Goal: Transaction & Acquisition: Purchase product/service

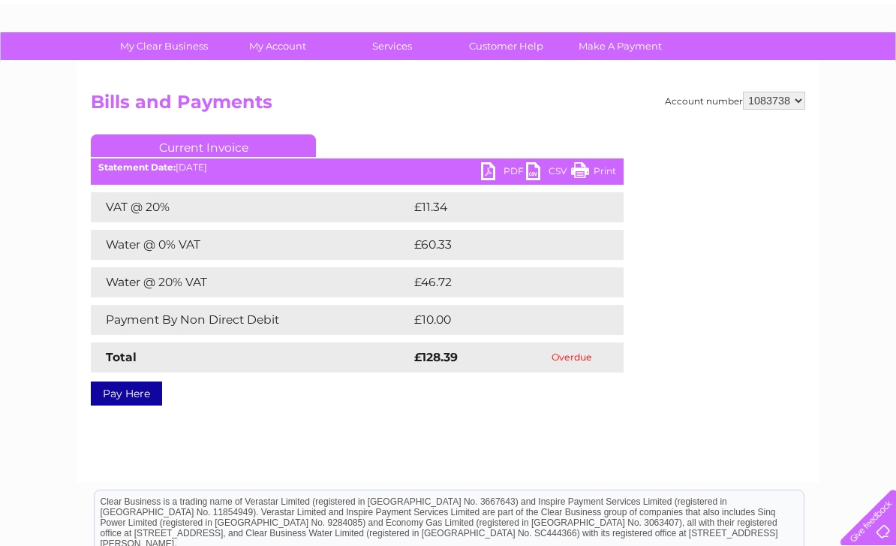
click at [134, 396] on link "Pay Here" at bounding box center [126, 393] width 71 height 24
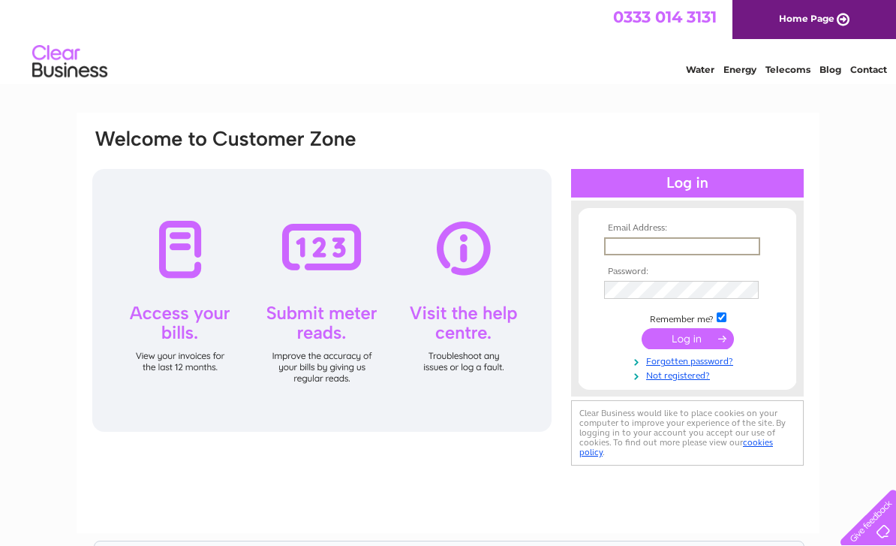
type input "[EMAIL_ADDRESS][DOMAIN_NAME]"
click at [687, 345] on input "submit" at bounding box center [688, 338] width 92 height 21
click at [688, 347] on input "submit" at bounding box center [688, 336] width 92 height 21
click at [703, 342] on input "submit" at bounding box center [688, 336] width 92 height 21
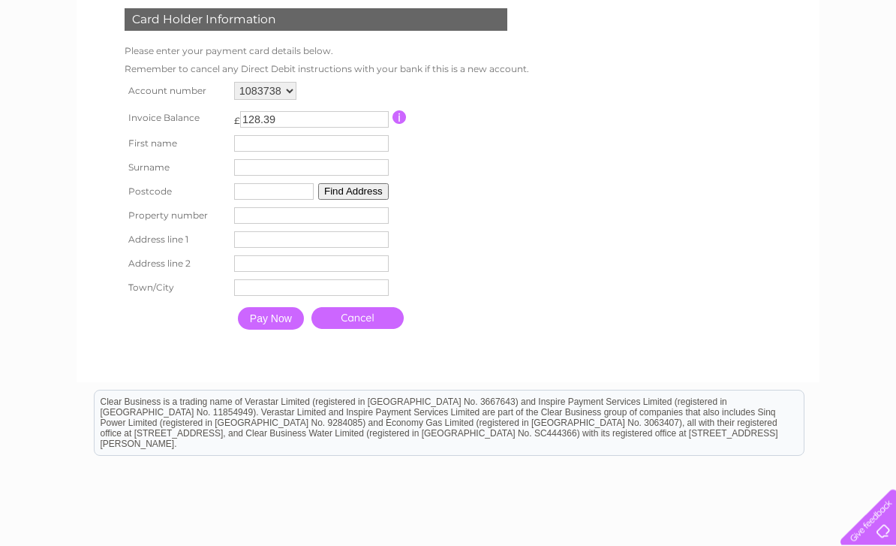
scroll to position [276, 0]
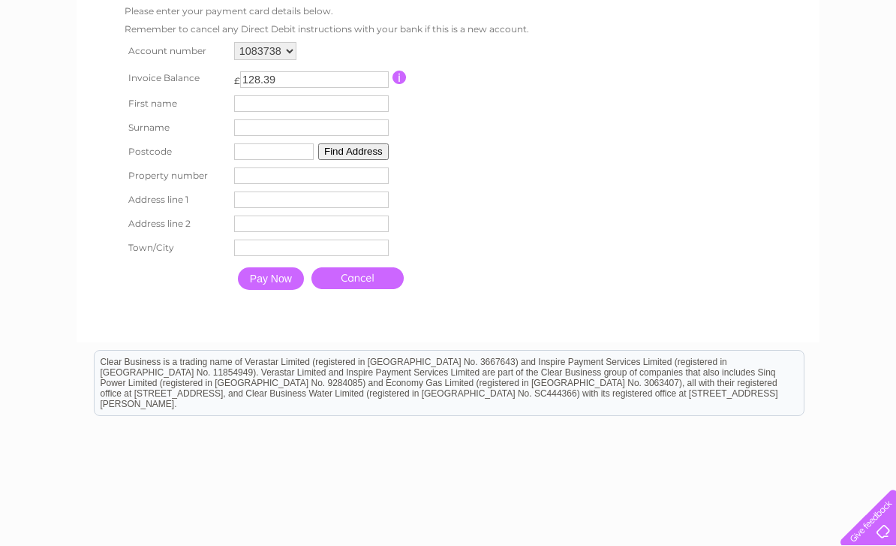
click at [320, 108] on input "text" at bounding box center [311, 103] width 155 height 17
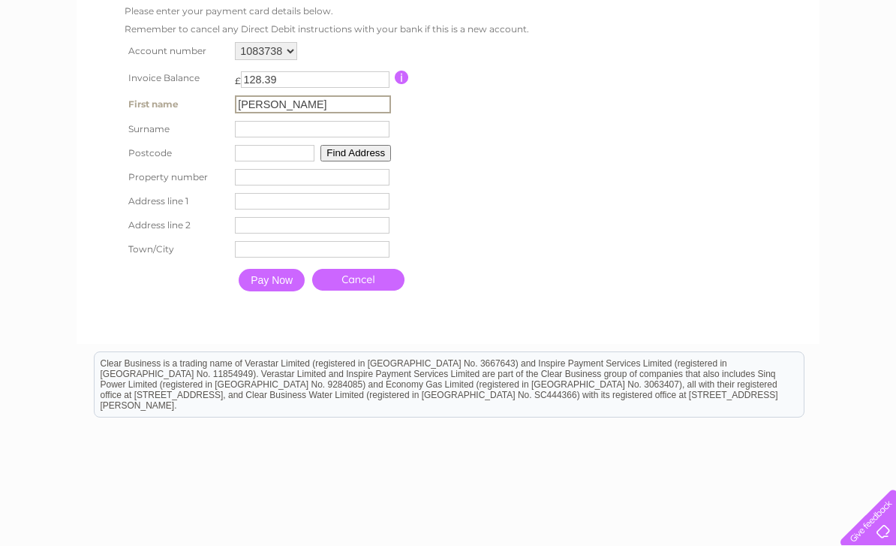
type input "Andrew"
type input "Beecroft"
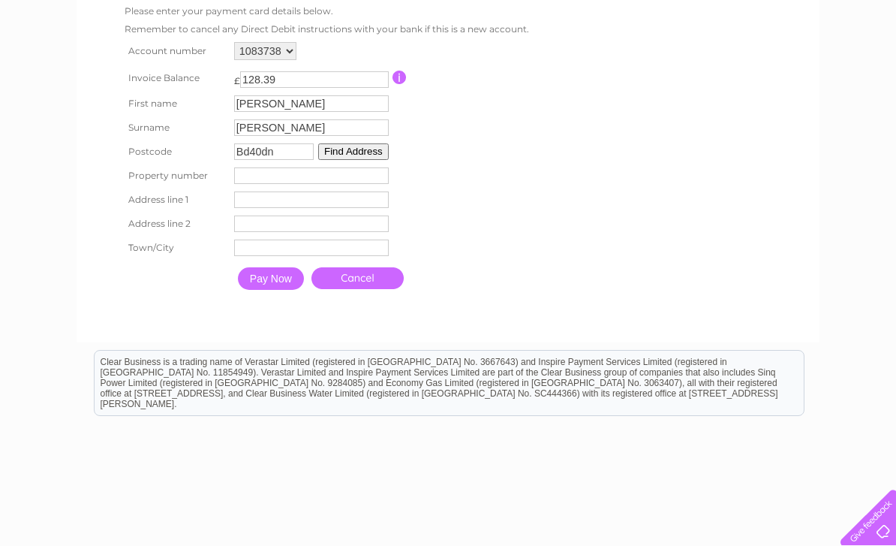
type input "Bd40dn"
click at [364, 160] on button "Find Address" at bounding box center [353, 151] width 71 height 17
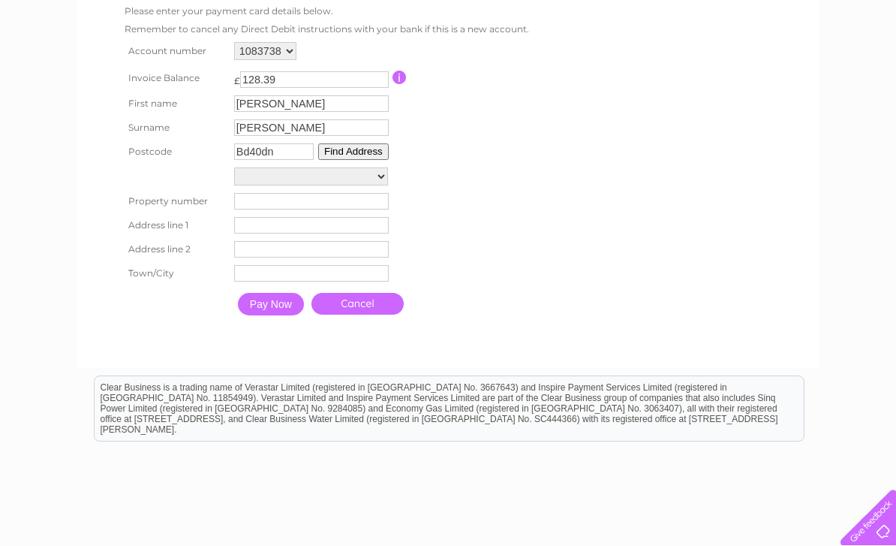
click at [379, 185] on select "Land At Grid Ref 419315 431255, Kilnsea Mount Land At Grid Ref 419271 431308, K…" at bounding box center [311, 176] width 154 height 18
select select "9,Kirkwall Drive,,Bradford"
type input "9"
type input "Kirkwall Drive"
type input "Bradford"
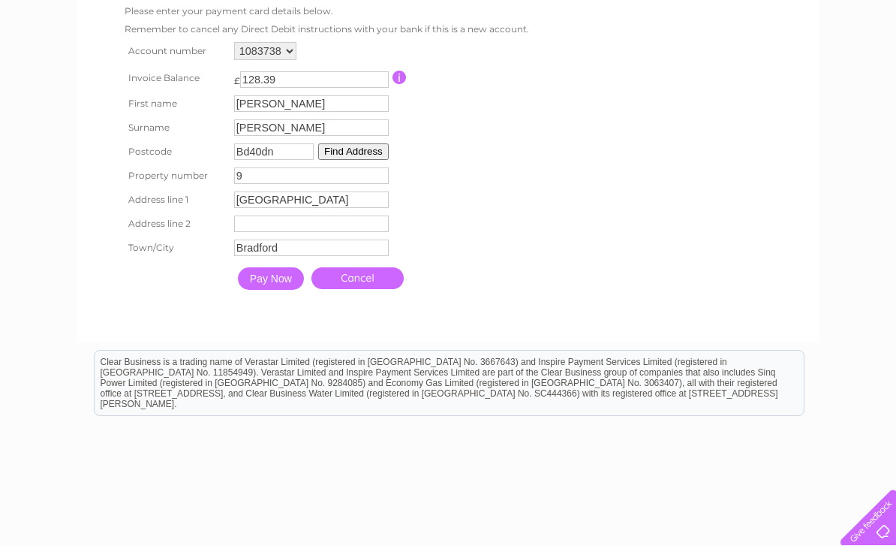
click at [281, 290] on input "Pay Now" at bounding box center [271, 278] width 66 height 23
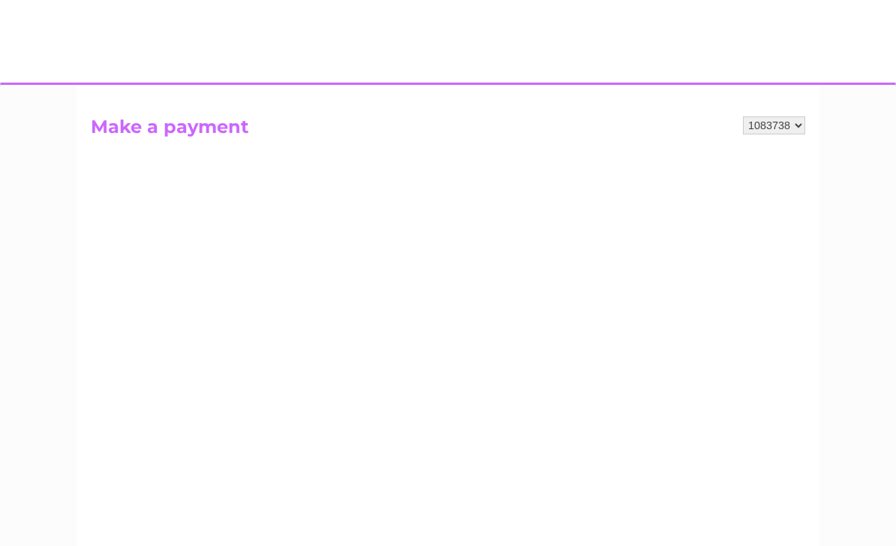
scroll to position [0, 0]
